Goal: Navigation & Orientation: Find specific page/section

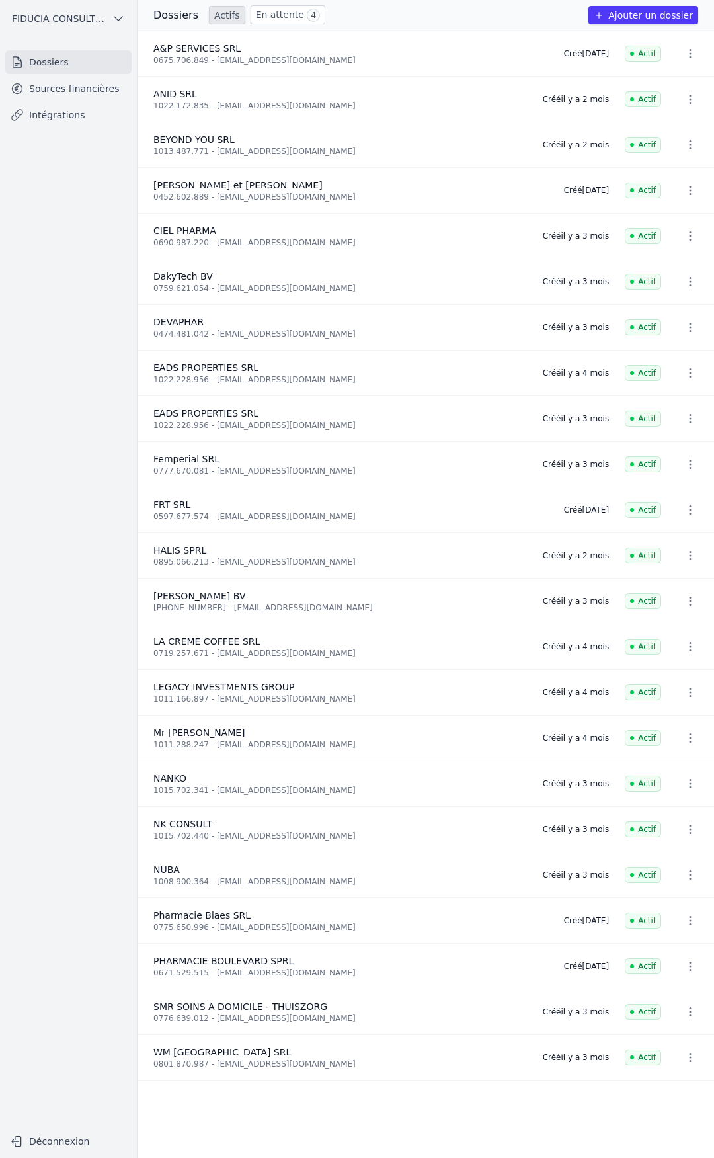
drag, startPoint x: 71, startPoint y: 90, endPoint x: 80, endPoint y: 96, distance: 11.0
click at [71, 90] on link "Sources financières" at bounding box center [68, 89] width 126 height 24
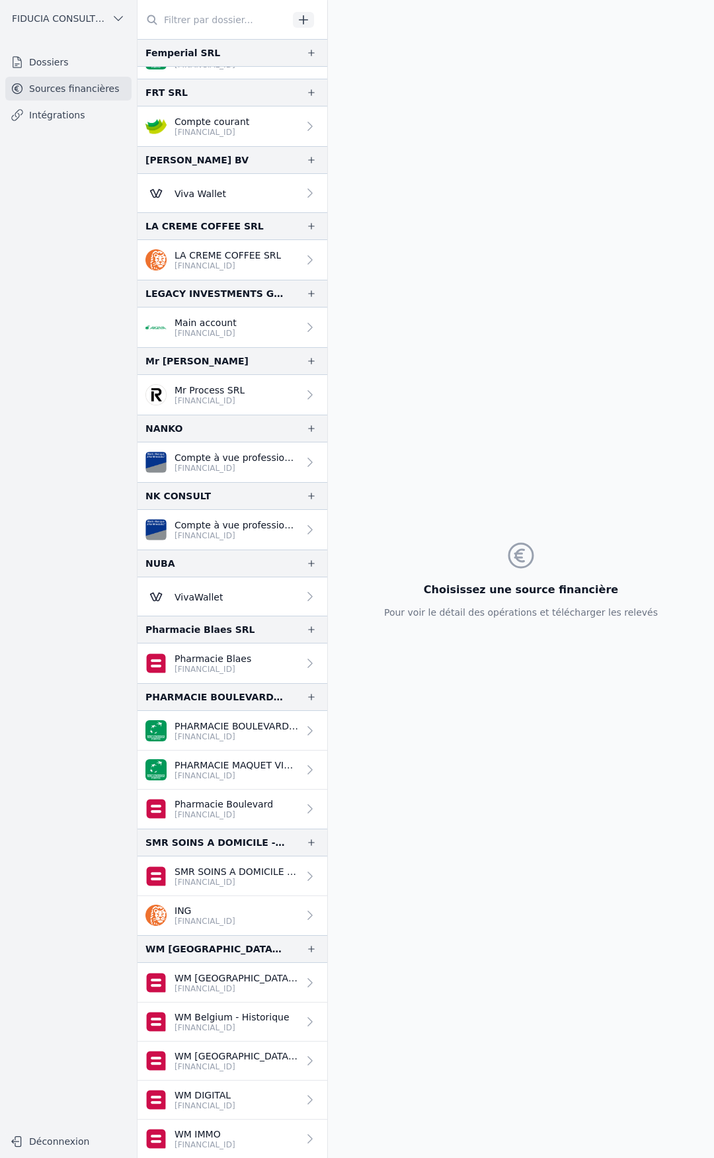
scroll to position [472, 0]
click at [229, 763] on p "PHARMACIE MAQUET VICTOIRE" at bounding box center [237, 764] width 124 height 13
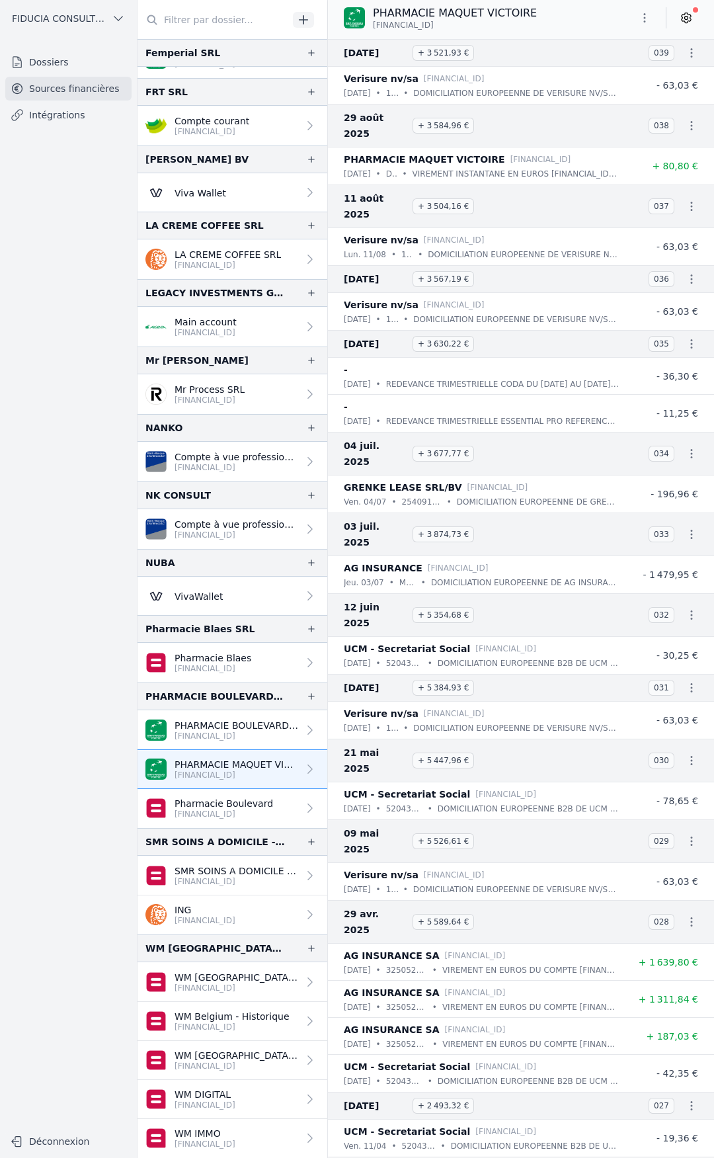
click at [241, 815] on p "[FINANCIAL_ID]" at bounding box center [224, 814] width 99 height 11
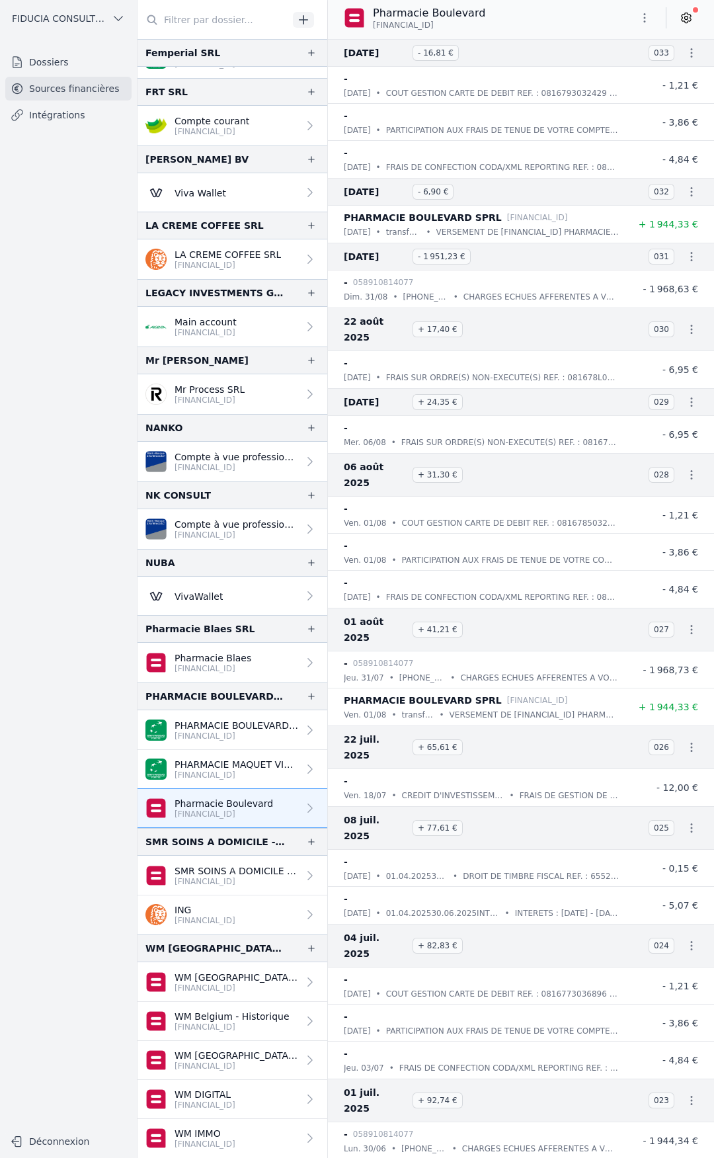
click at [228, 778] on p "[FINANCIAL_ID]" at bounding box center [237, 775] width 124 height 11
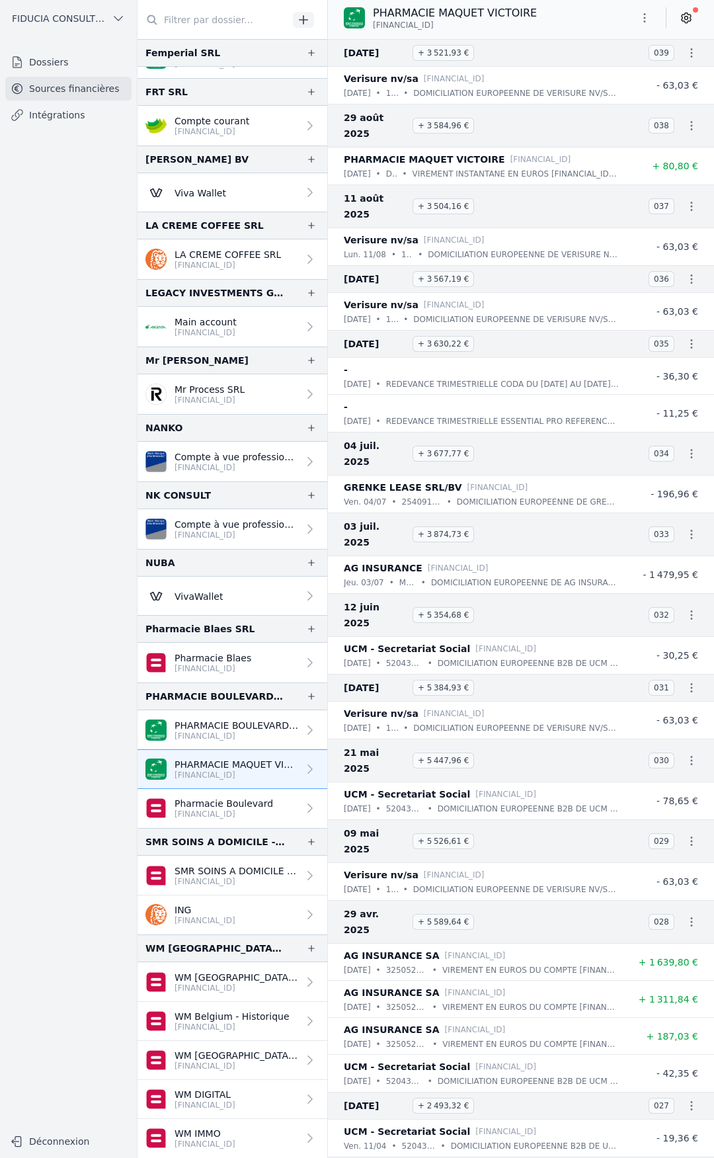
click at [242, 733] on p "[FINANCIAL_ID]" at bounding box center [237, 736] width 124 height 11
